Goal: Task Accomplishment & Management: Manage account settings

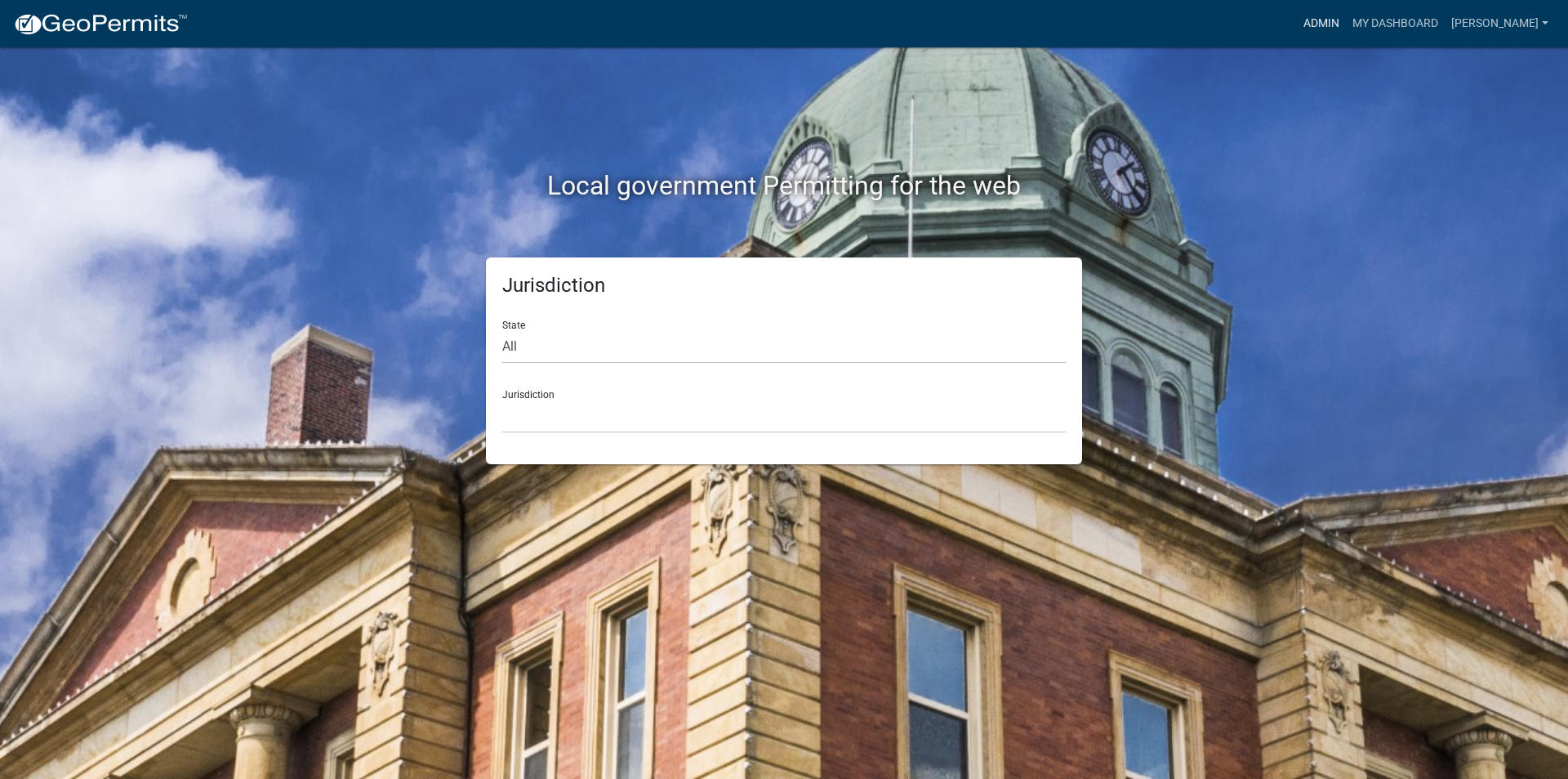
click at [1334, 27] on link "Admin" at bounding box center [1321, 23] width 49 height 31
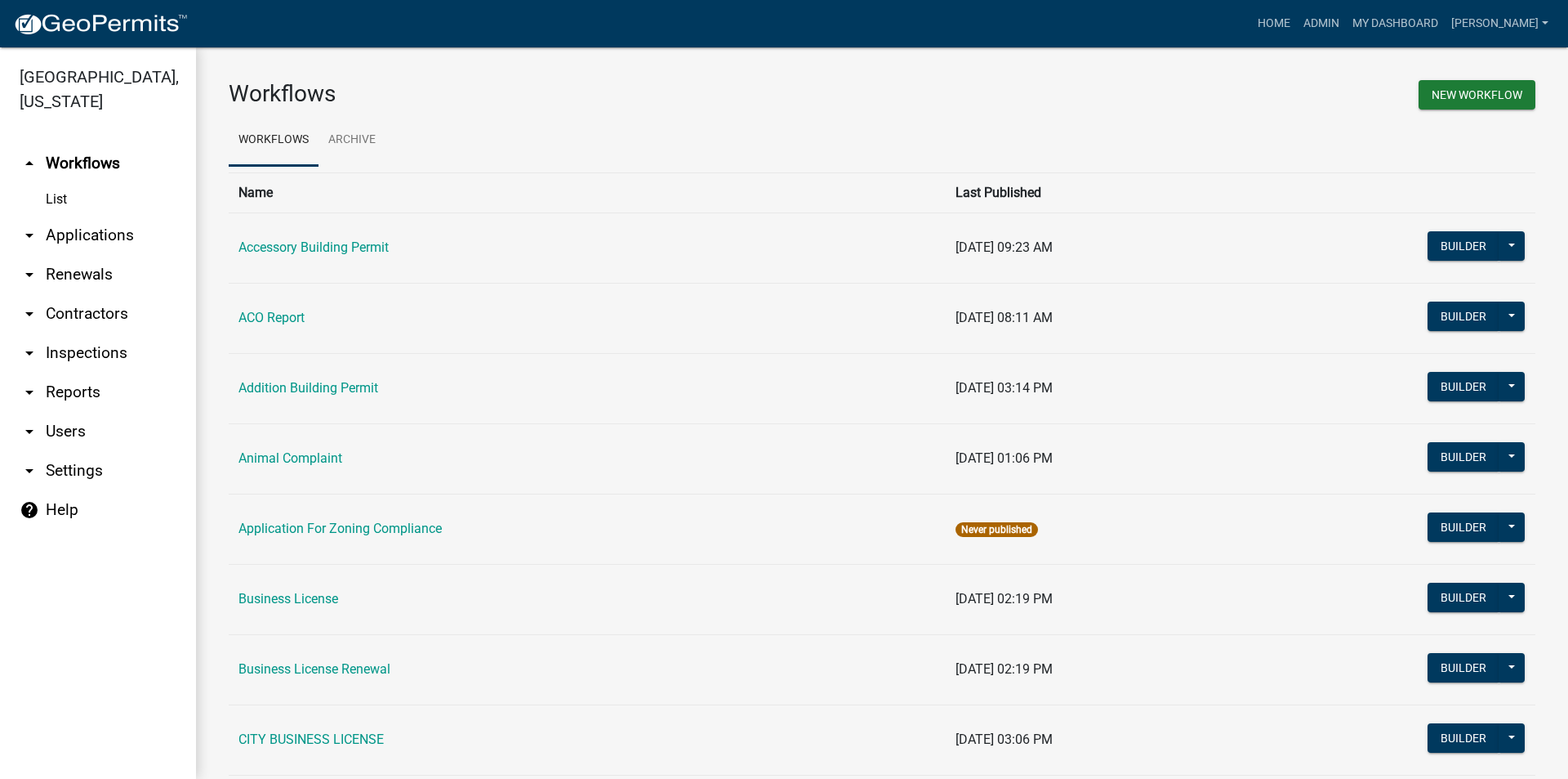
click at [85, 230] on link "arrow_drop_down Applications" at bounding box center [98, 235] width 196 height 39
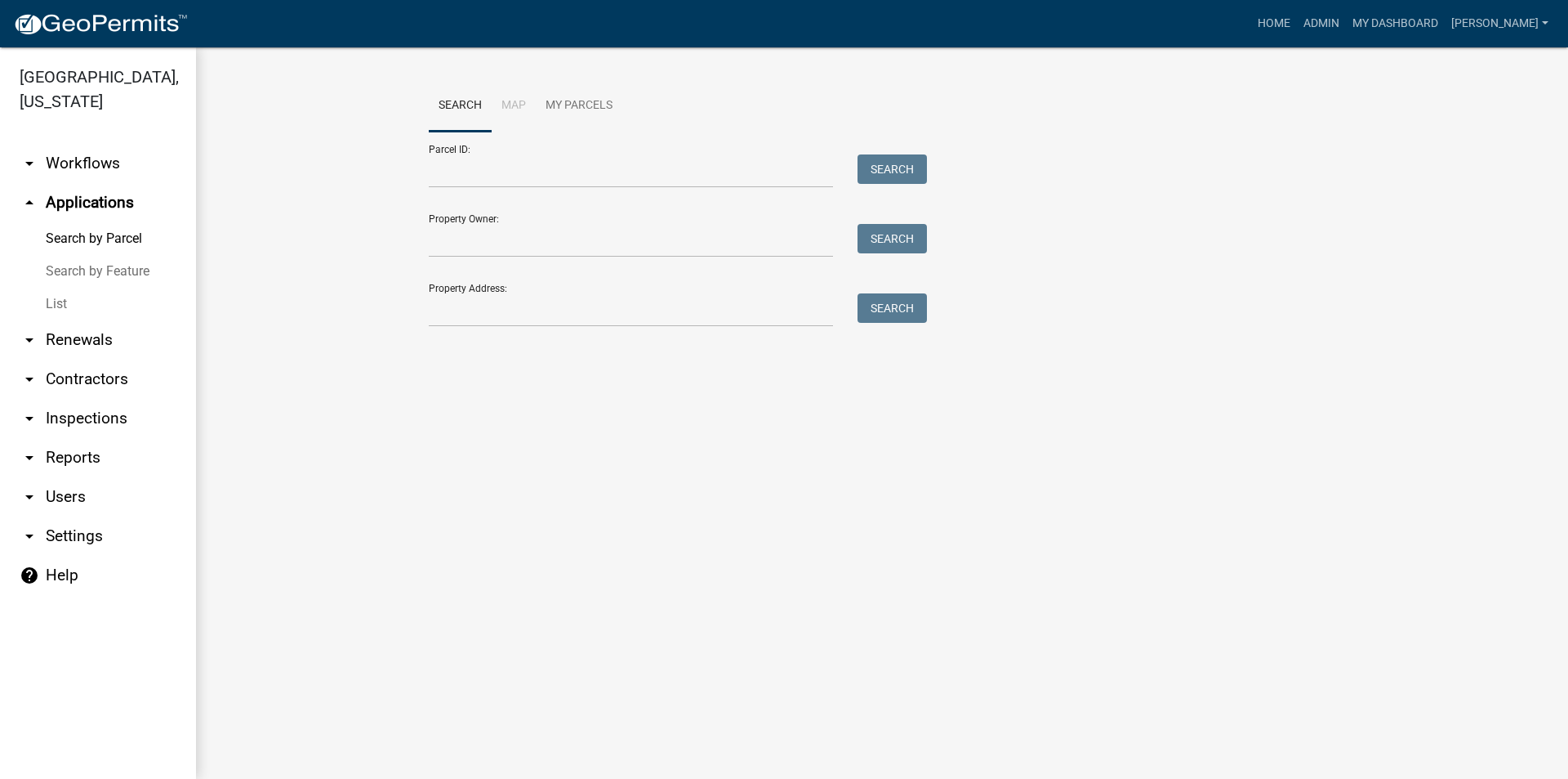
click at [59, 298] on link "List" at bounding box center [98, 304] width 196 height 33
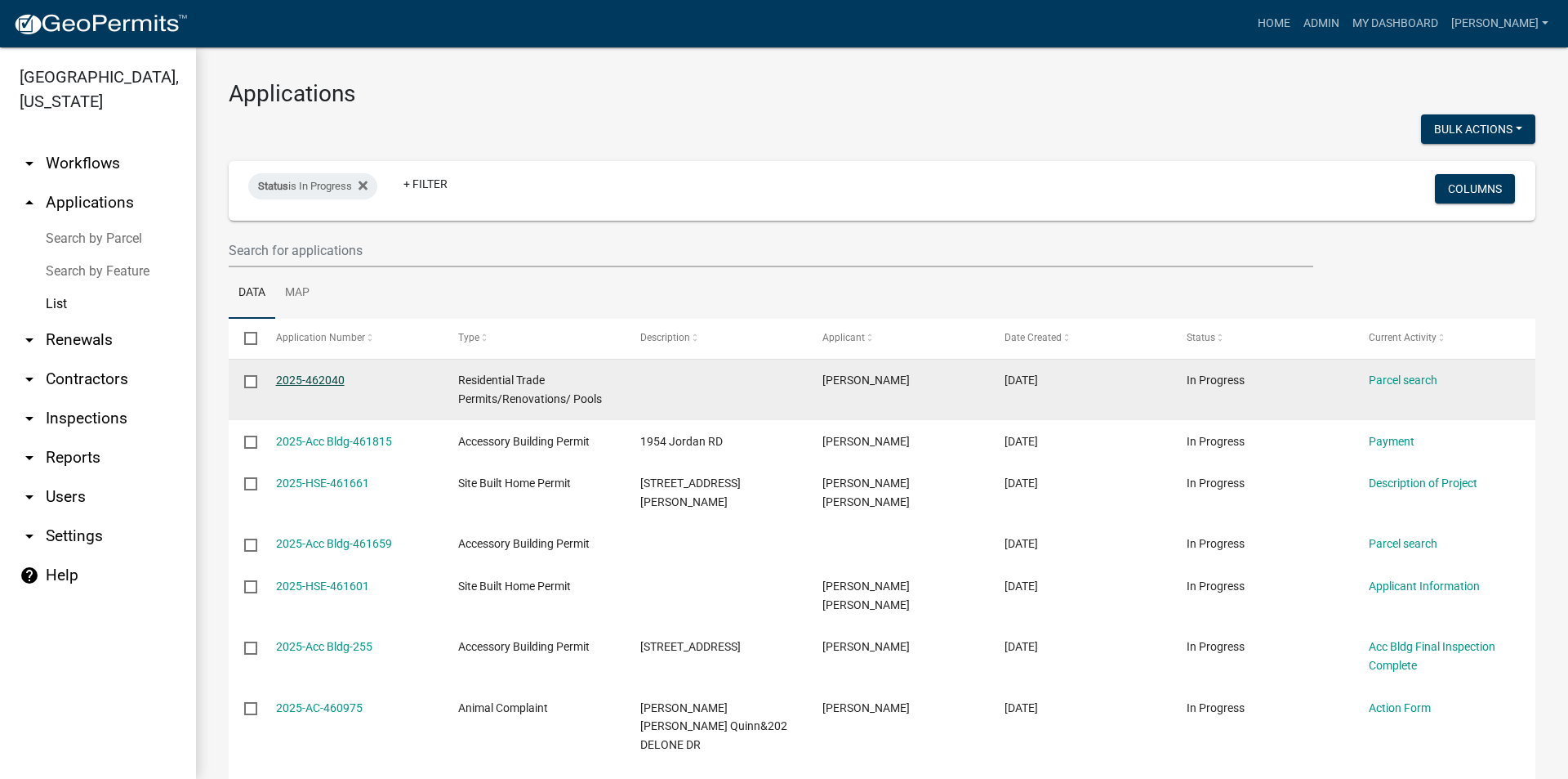
click at [335, 383] on link "2025-462040" at bounding box center [310, 380] width 69 height 13
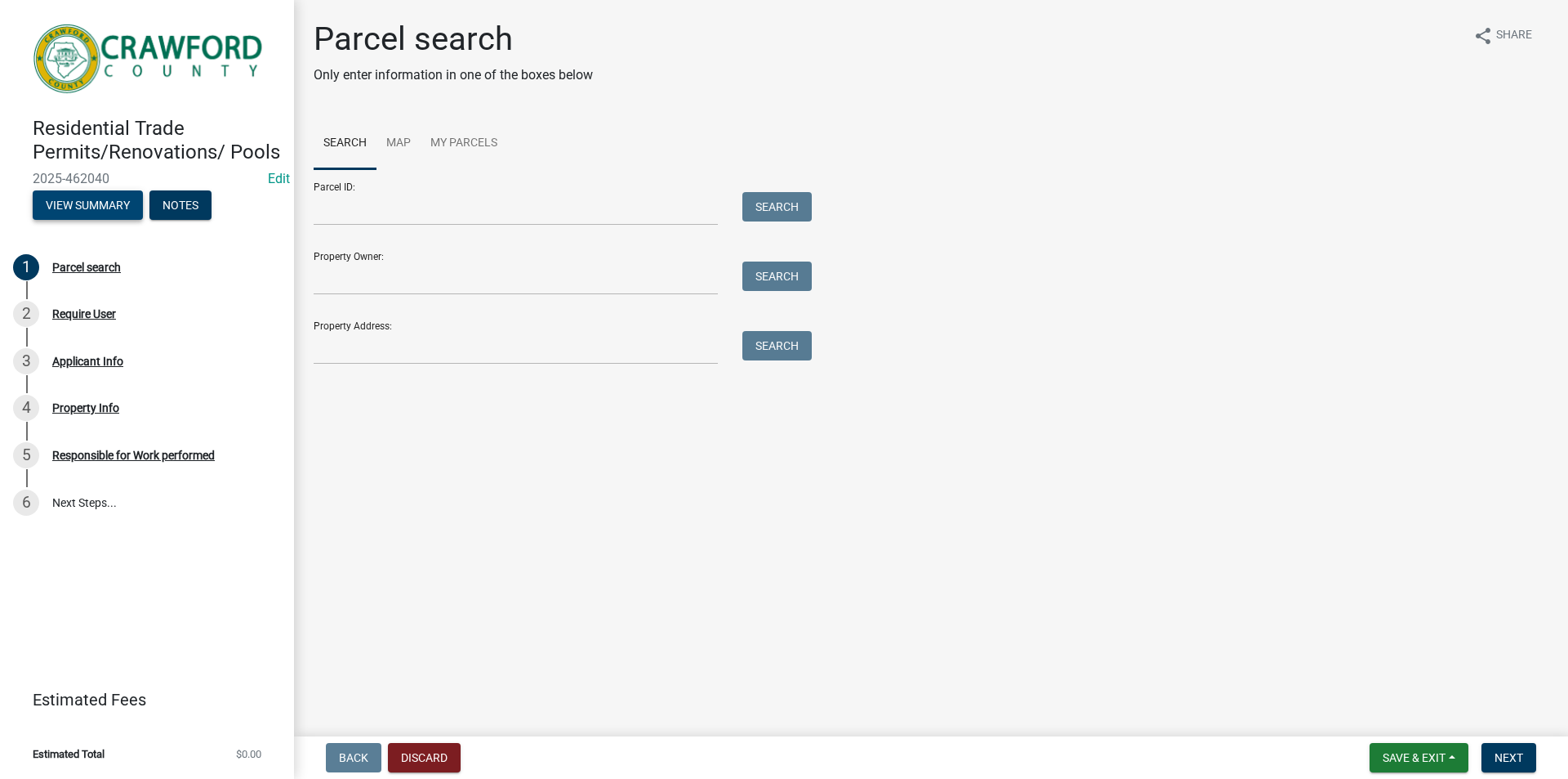
click at [99, 204] on button "View Summary" at bounding box center [88, 205] width 111 height 30
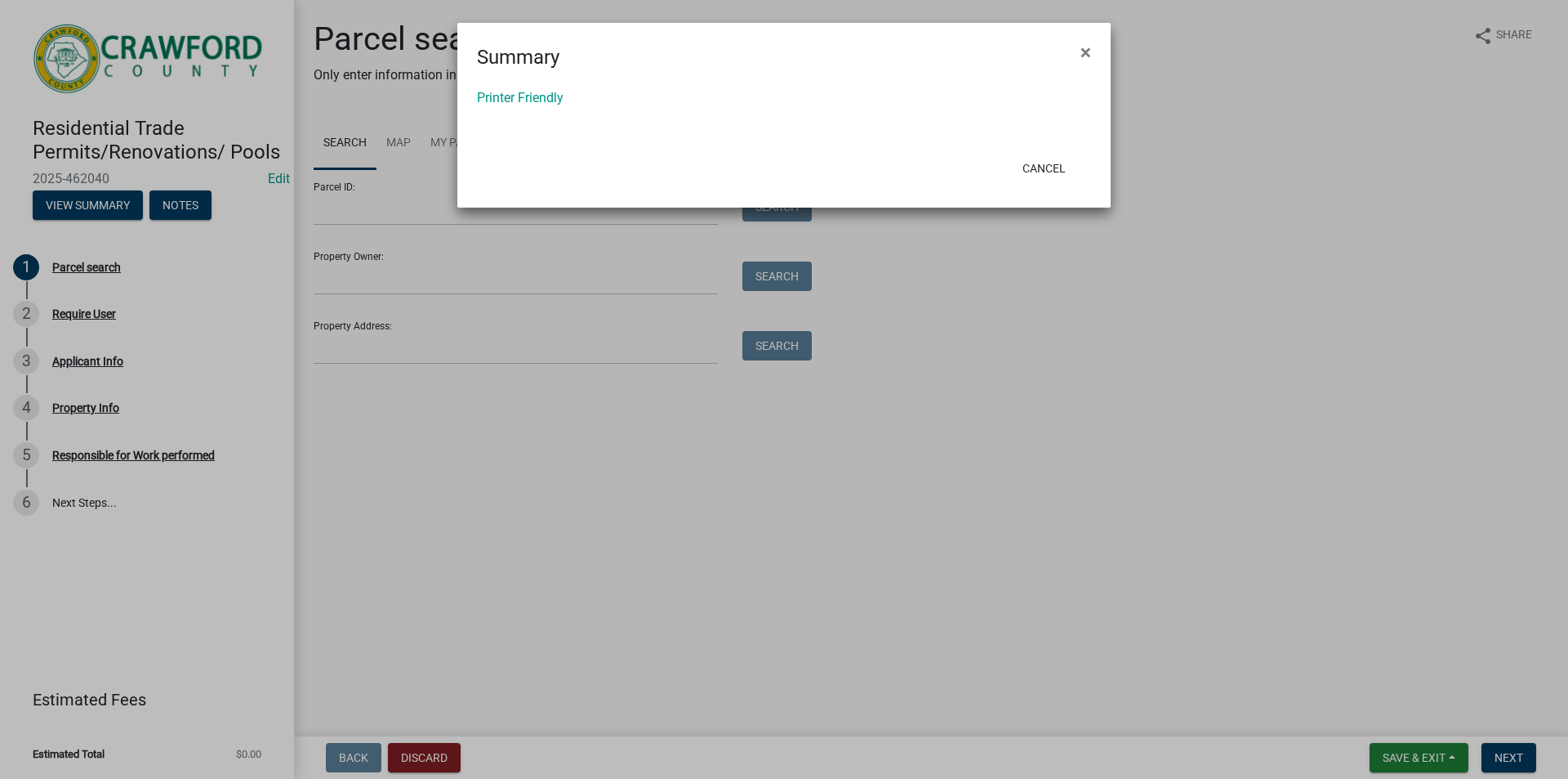
click at [195, 205] on ngb-modal-window "Summary × Printer Friendly Cancel" at bounding box center [784, 390] width 1568 height 779
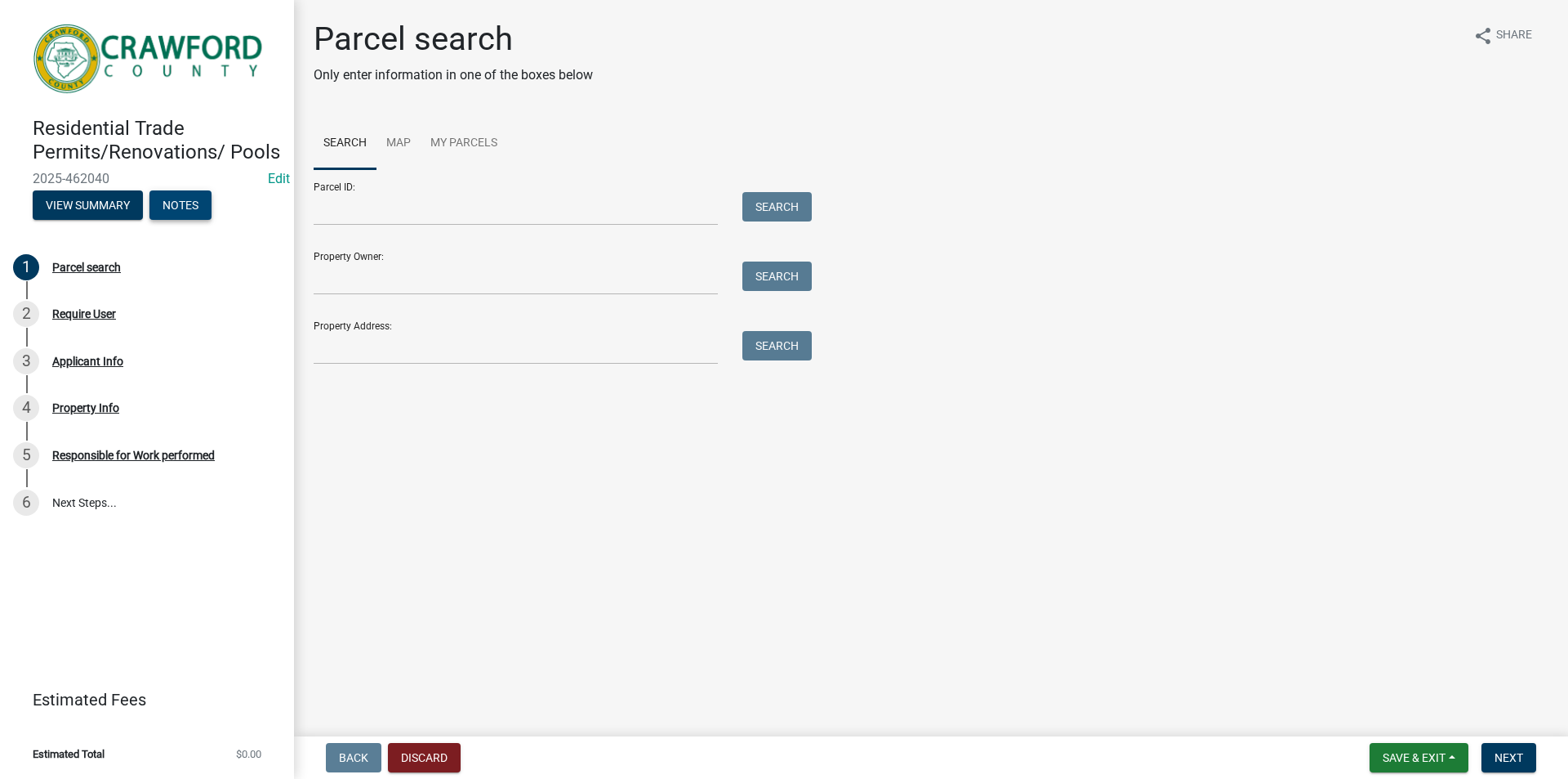
click at [184, 211] on button "Notes" at bounding box center [180, 205] width 62 height 30
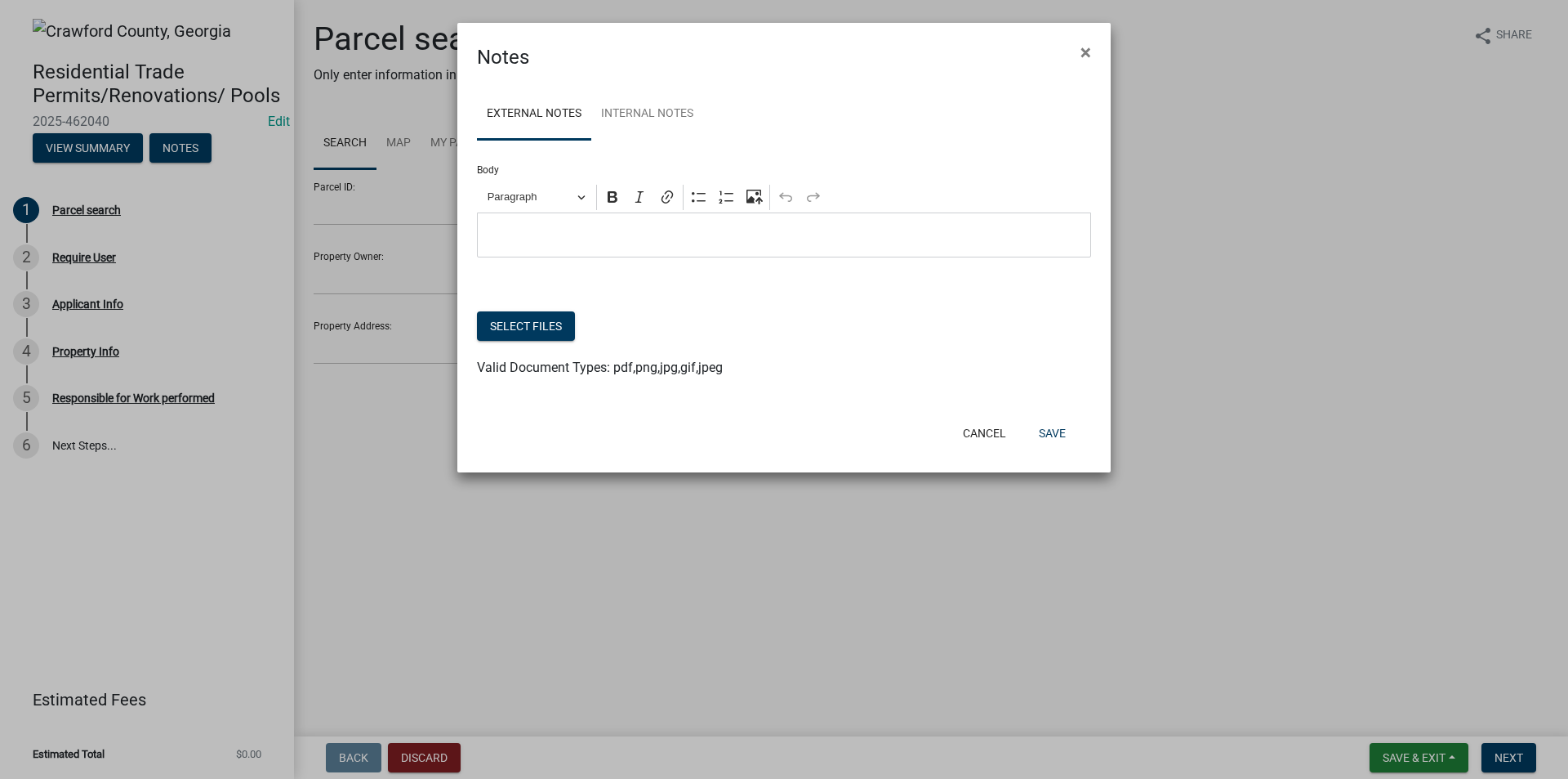
click at [86, 320] on ngb-modal-window "Notes × External Notes Internal Notes Body Rich Text Editor Paragraph Bold Ital…" at bounding box center [784, 390] width 1568 height 779
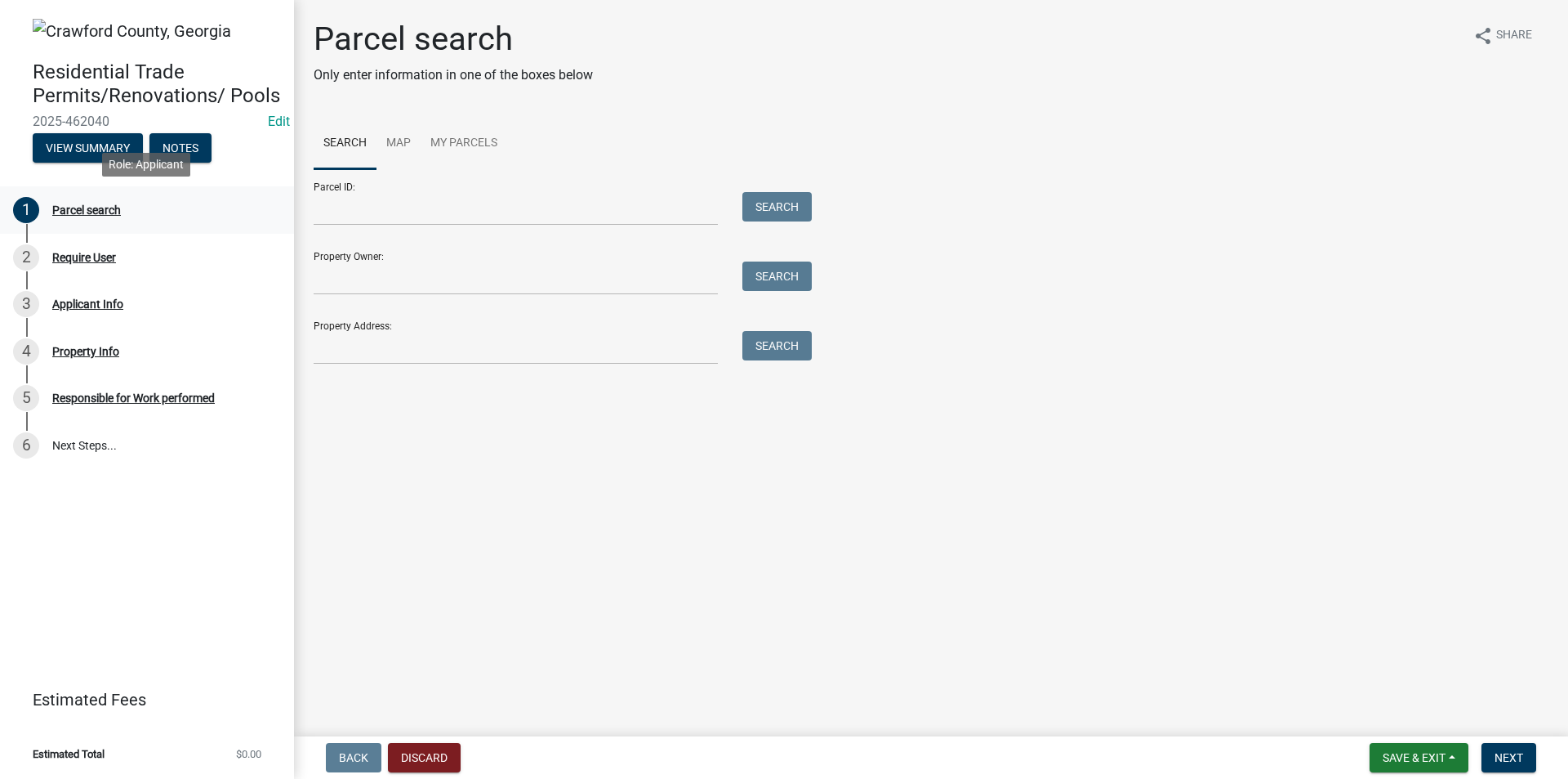
click at [99, 214] on div "Parcel search" at bounding box center [87, 209] width 69 height 11
click at [425, 764] on button "Discard" at bounding box center [424, 758] width 73 height 30
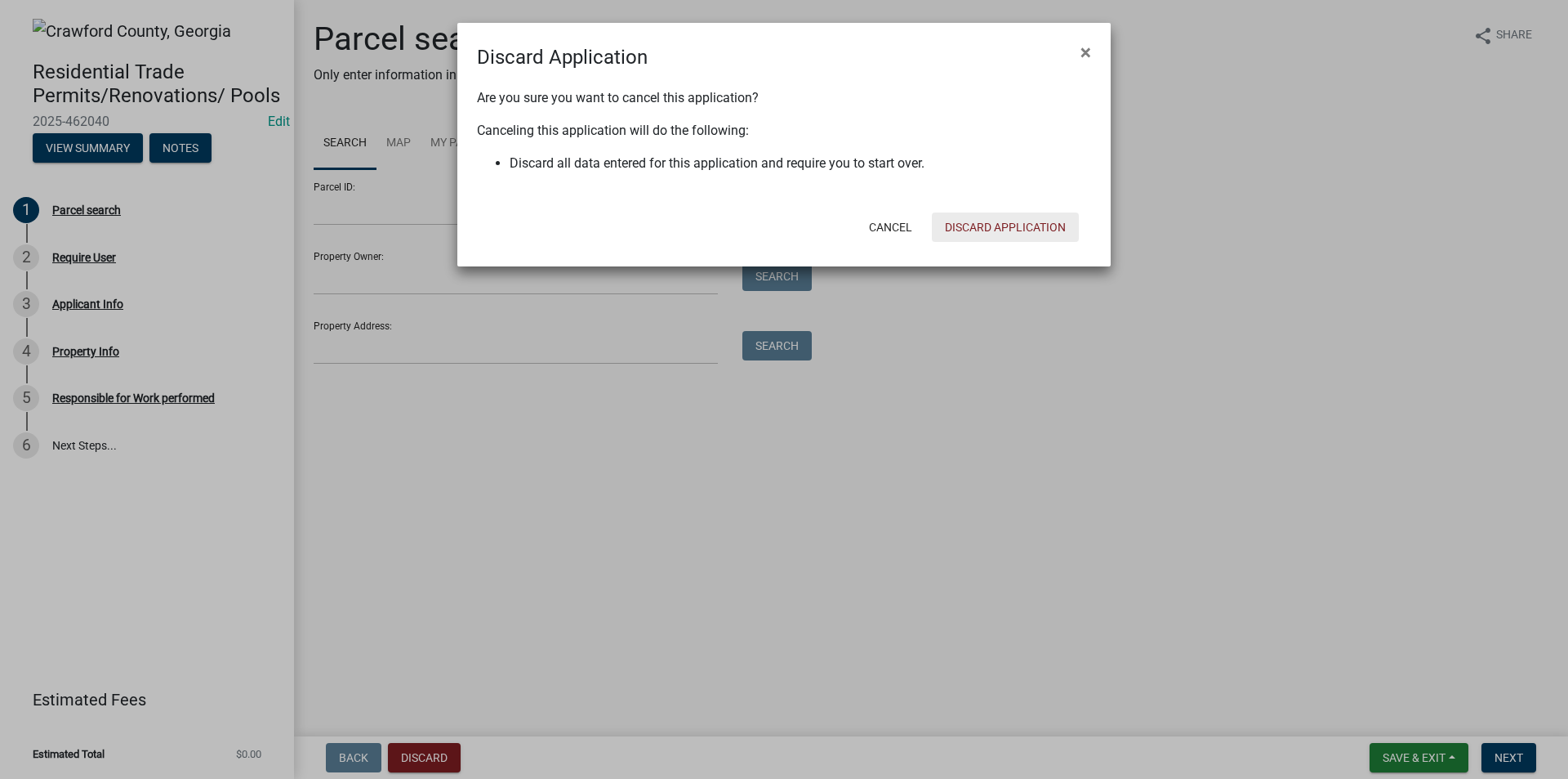
click at [971, 222] on button "Discard Application" at bounding box center [1006, 227] width 147 height 30
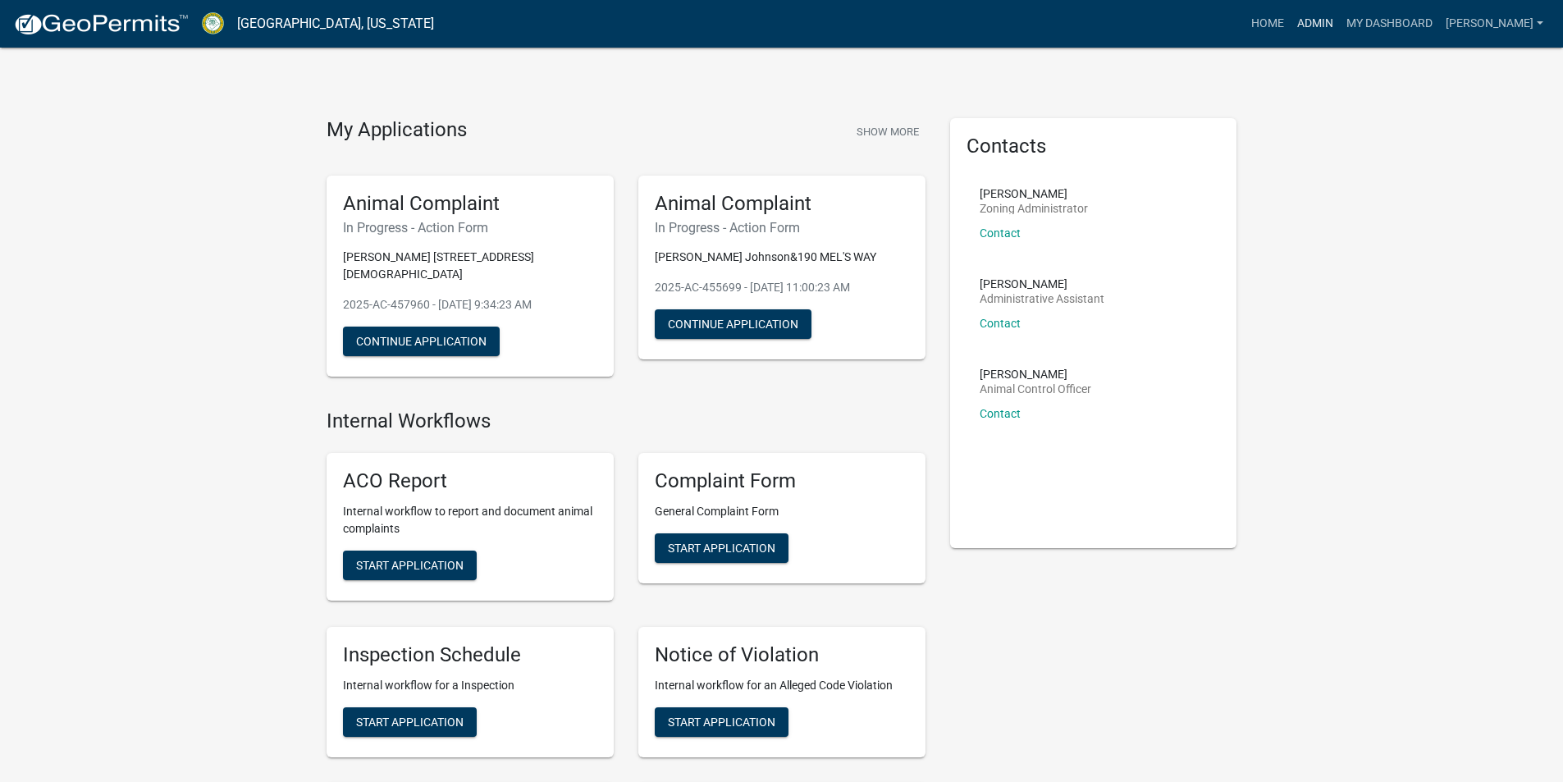
click at [1333, 18] on link "Admin" at bounding box center [1315, 23] width 49 height 31
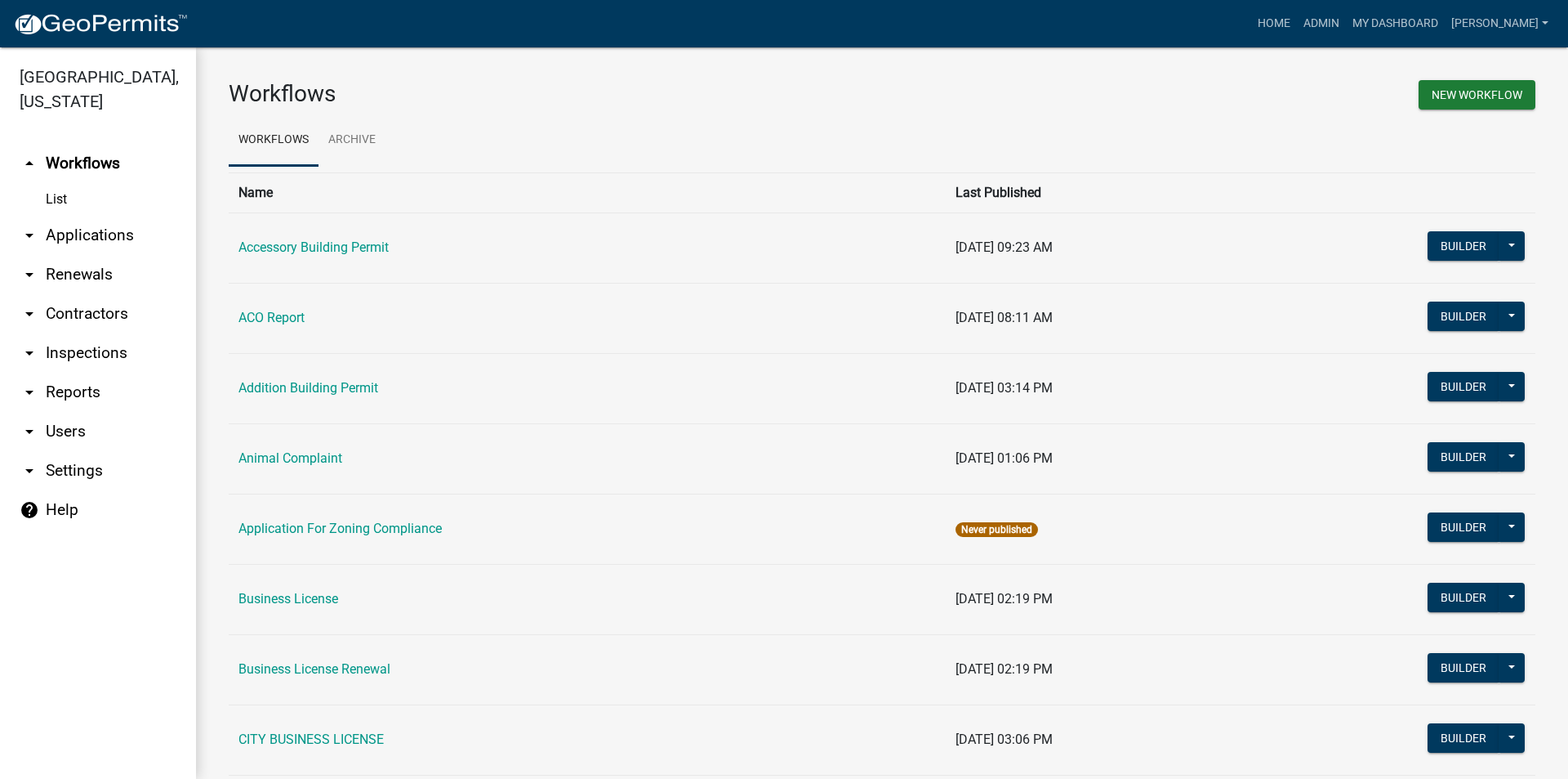
click at [85, 239] on link "arrow_drop_down Applications" at bounding box center [98, 235] width 196 height 39
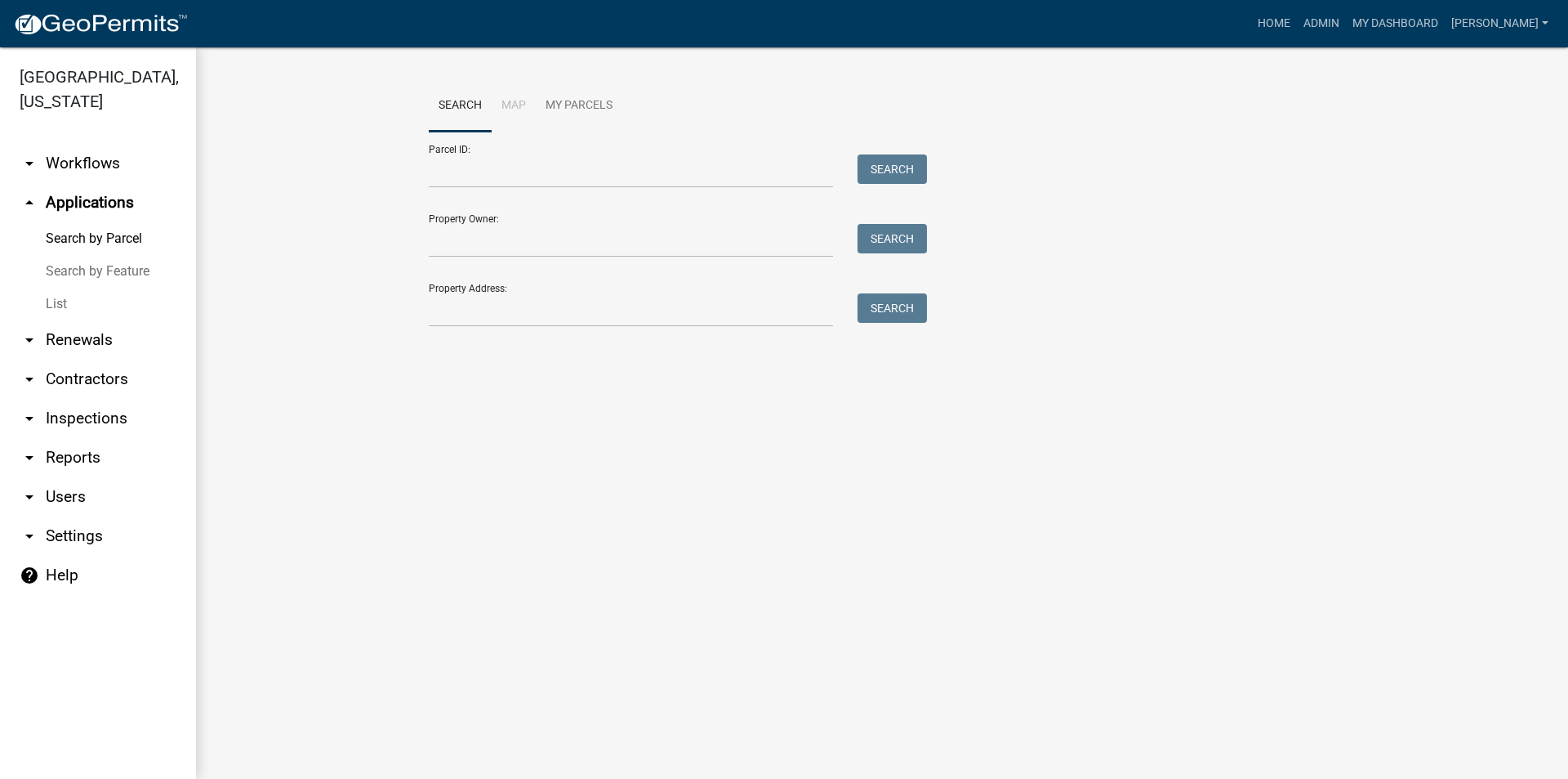
click at [41, 306] on link "List" at bounding box center [98, 304] width 196 height 33
